Goal: Leave review/rating

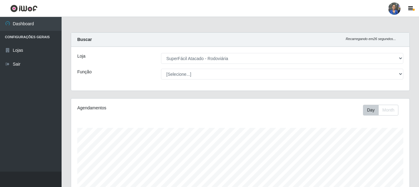
select select "400"
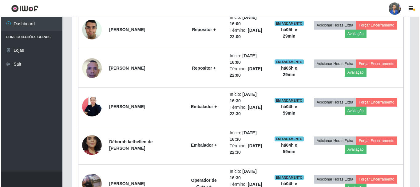
scroll to position [251, 0]
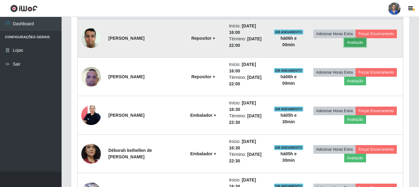
click at [355, 44] on button "Avaliação" at bounding box center [355, 42] width 22 height 9
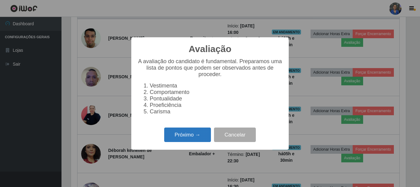
click at [187, 140] on button "Próximo →" at bounding box center [187, 134] width 47 height 14
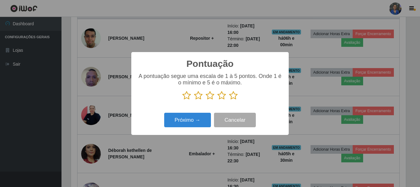
click at [232, 94] on icon at bounding box center [233, 95] width 9 height 9
click at [229, 100] on input "radio" at bounding box center [229, 100] width 0 height 0
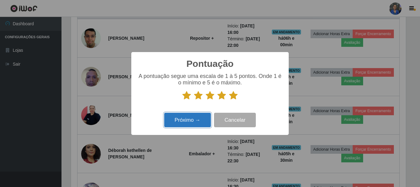
click at [202, 120] on button "Próximo →" at bounding box center [187, 120] width 47 height 14
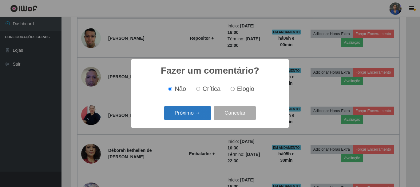
click at [192, 113] on button "Próximo →" at bounding box center [187, 113] width 47 height 14
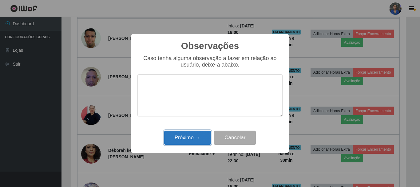
click at [194, 135] on button "Próximo →" at bounding box center [187, 137] width 47 height 14
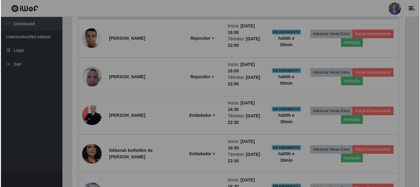
scroll to position [128, 338]
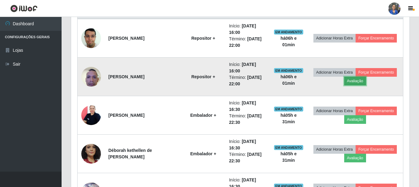
click at [352, 81] on button "Avaliação" at bounding box center [355, 81] width 22 height 9
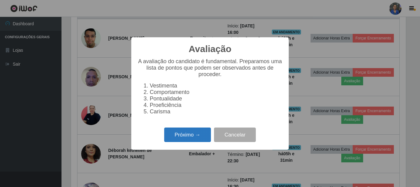
click at [179, 136] on button "Próximo →" at bounding box center [187, 134] width 47 height 14
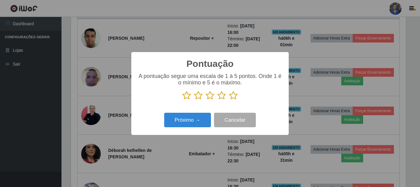
click at [232, 95] on icon at bounding box center [233, 95] width 9 height 9
click at [229, 100] on input "radio" at bounding box center [229, 100] width 0 height 0
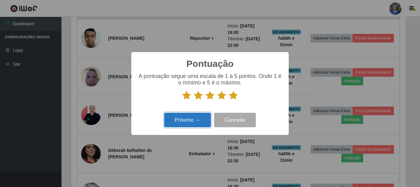
click at [186, 121] on button "Próximo →" at bounding box center [187, 120] width 47 height 14
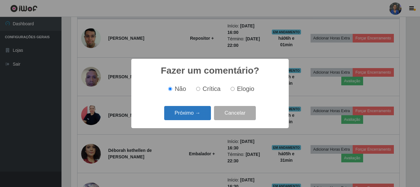
click at [185, 113] on button "Próximo →" at bounding box center [187, 113] width 47 height 14
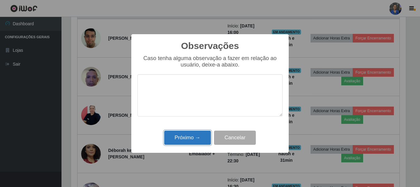
click at [195, 136] on button "Próximo →" at bounding box center [187, 137] width 47 height 14
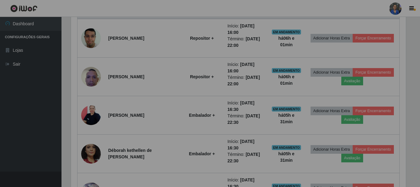
scroll to position [128, 338]
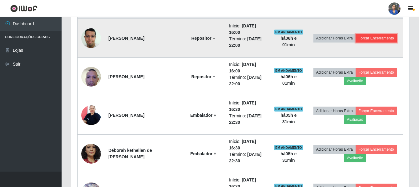
click at [371, 35] on button "Forçar Encerramento" at bounding box center [375, 38] width 41 height 9
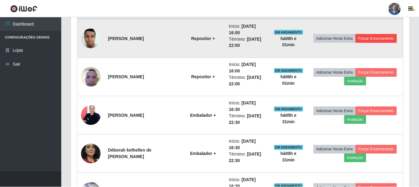
scroll to position [128, 335]
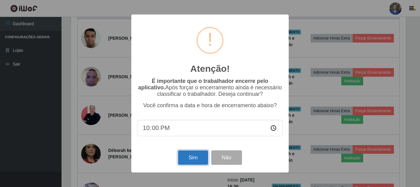
click at [192, 157] on button "Sim" at bounding box center [193, 157] width 30 height 14
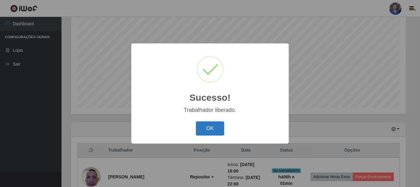
click at [213, 129] on button "OK" at bounding box center [210, 128] width 29 height 14
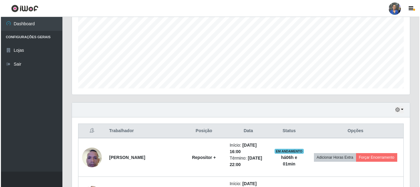
scroll to position [174, 0]
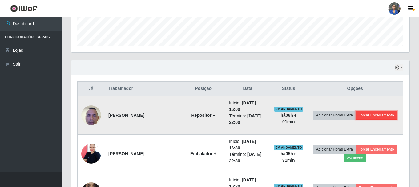
click at [374, 115] on button "Forçar Encerramento" at bounding box center [375, 115] width 41 height 9
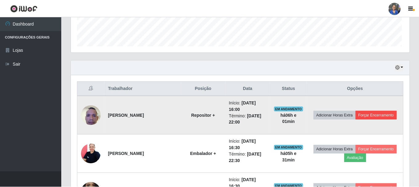
scroll to position [128, 335]
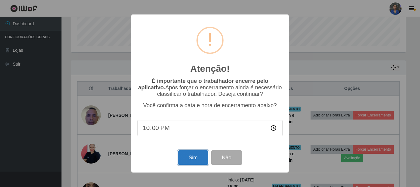
click at [190, 157] on button "Sim" at bounding box center [193, 157] width 30 height 14
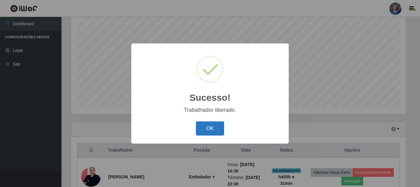
click at [207, 124] on button "OK" at bounding box center [210, 128] width 29 height 14
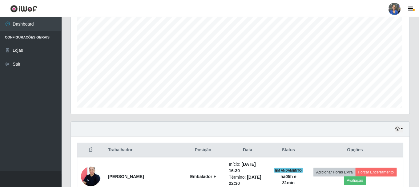
scroll to position [0, 0]
